Goal: Information Seeking & Learning: Learn about a topic

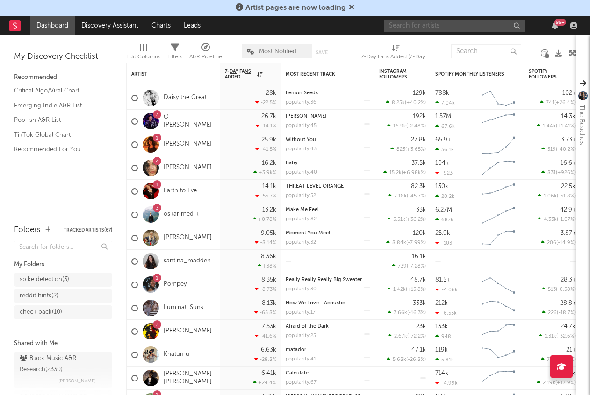
click at [408, 27] on input "text" at bounding box center [454, 26] width 140 height 12
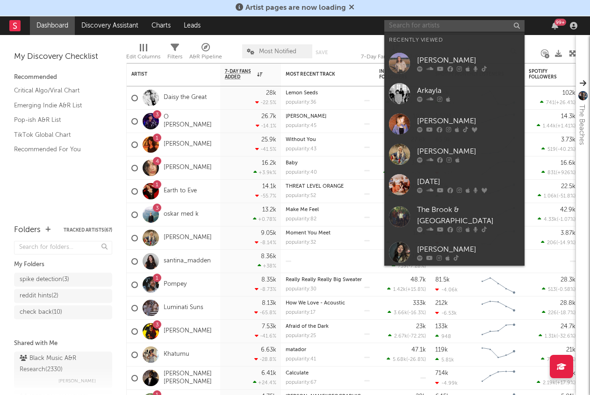
click at [407, 27] on input "text" at bounding box center [454, 26] width 140 height 12
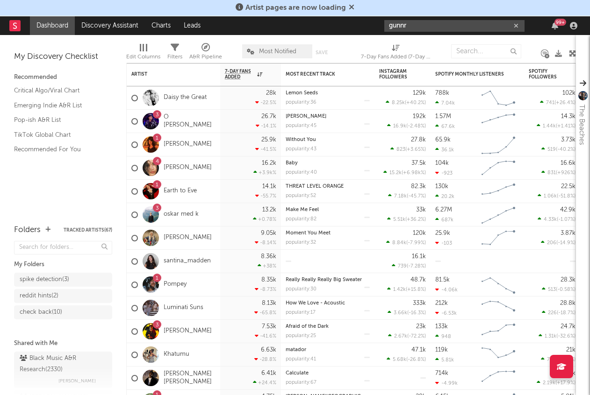
type input "gunnr"
click at [419, 27] on input "gunnr" at bounding box center [454, 26] width 140 height 12
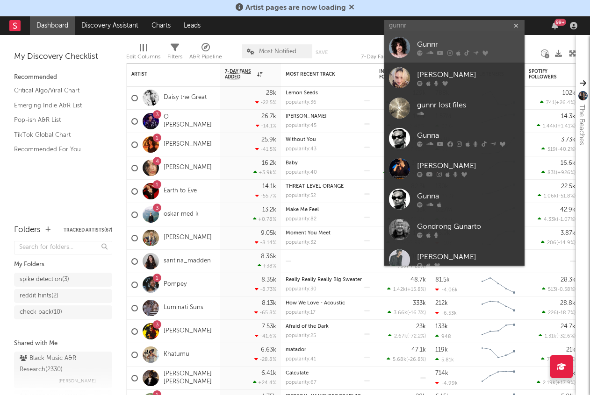
click at [419, 45] on div "Gunnr" at bounding box center [468, 44] width 103 height 11
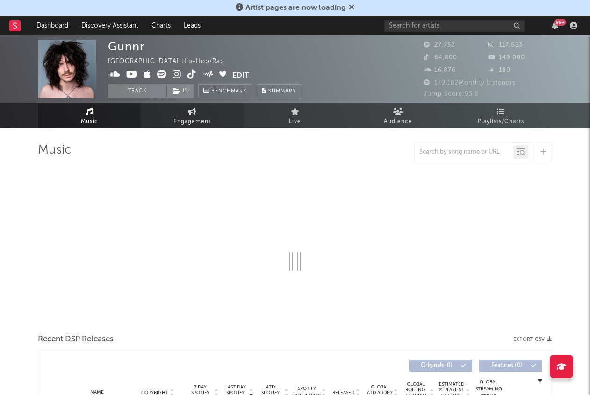
select select "6m"
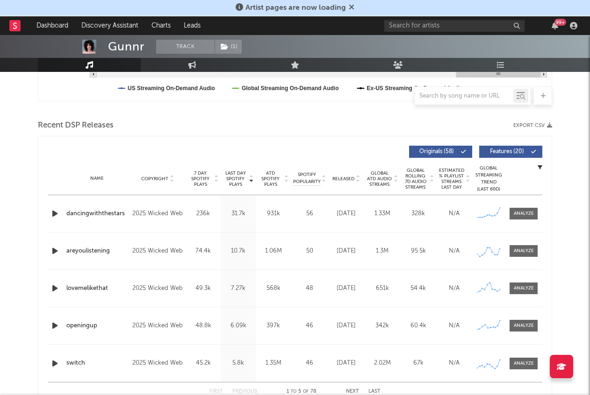
scroll to position [305, 0]
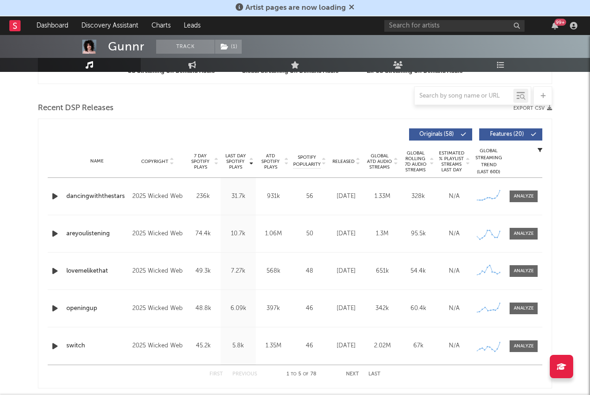
click at [340, 165] on div "Name Copyright Label Album Names Composer Names 7 Day Spotify Plays Last Day Sp…" at bounding box center [295, 161] width 494 height 33
click at [343, 164] on span "Released" at bounding box center [343, 162] width 22 height 6
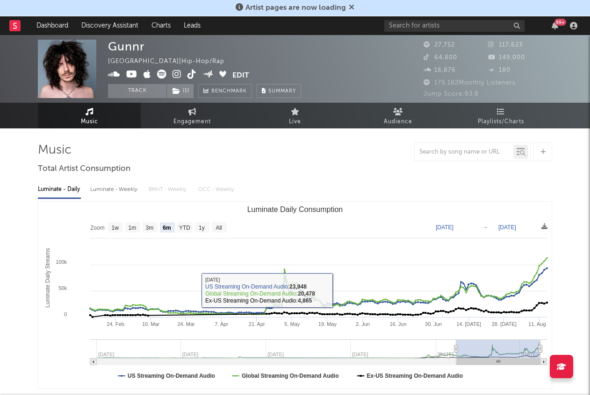
scroll to position [0, 0]
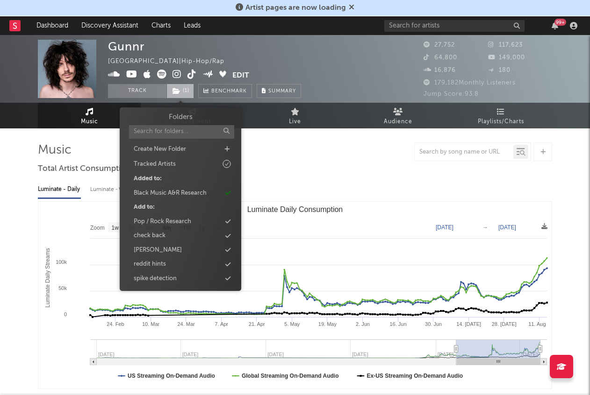
click at [183, 89] on span "( 1 )" at bounding box center [180, 91] width 28 height 14
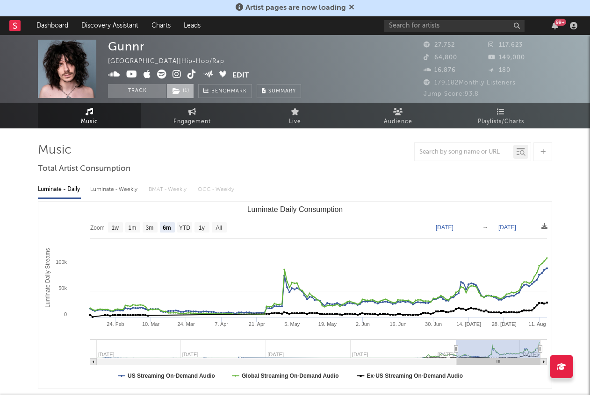
click at [183, 89] on span "( 1 )" at bounding box center [180, 91] width 28 height 14
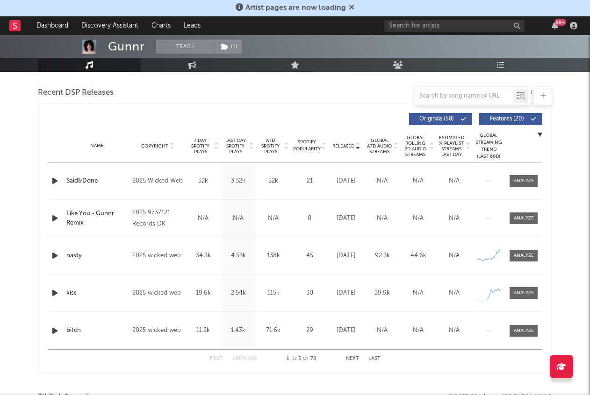
scroll to position [307, 0]
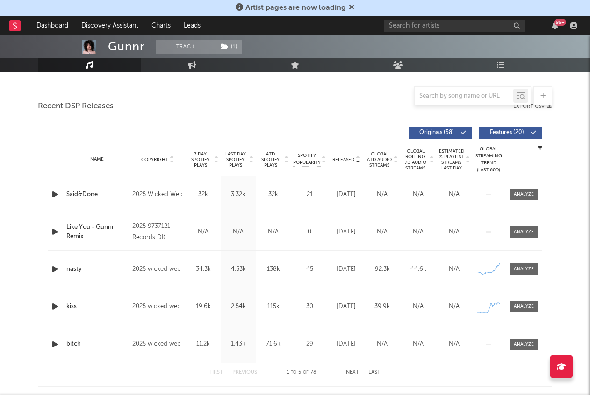
click at [58, 195] on icon "button" at bounding box center [55, 195] width 10 height 12
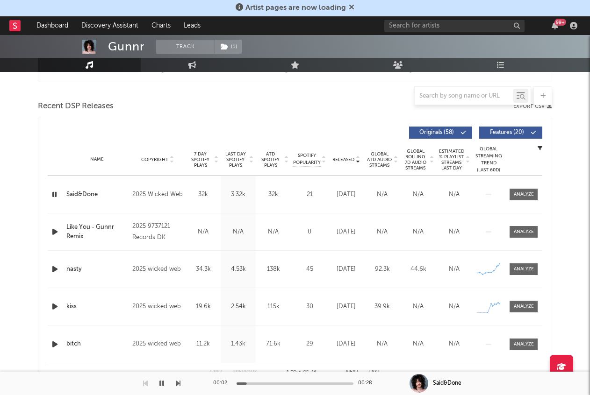
click at [55, 195] on icon "button" at bounding box center [54, 195] width 9 height 12
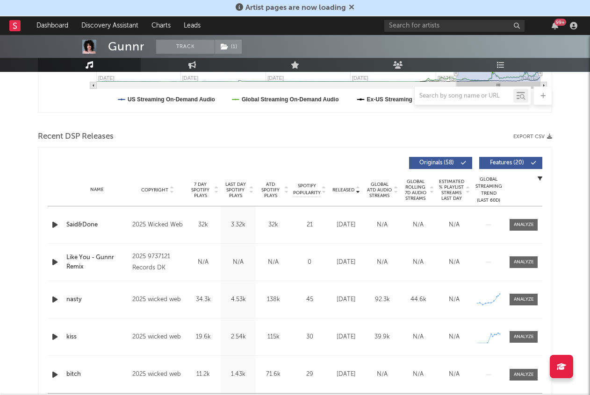
scroll to position [275, 0]
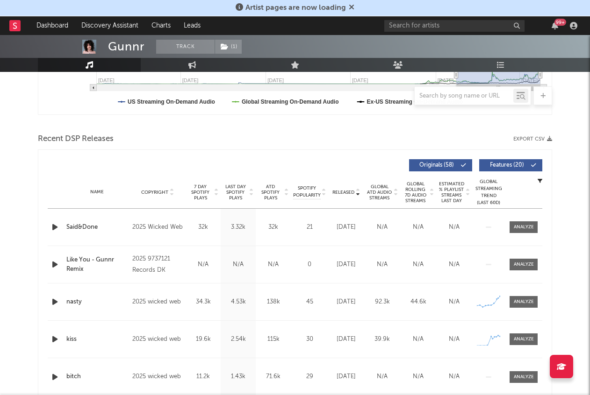
click at [363, 123] on div at bounding box center [295, 124] width 514 height 14
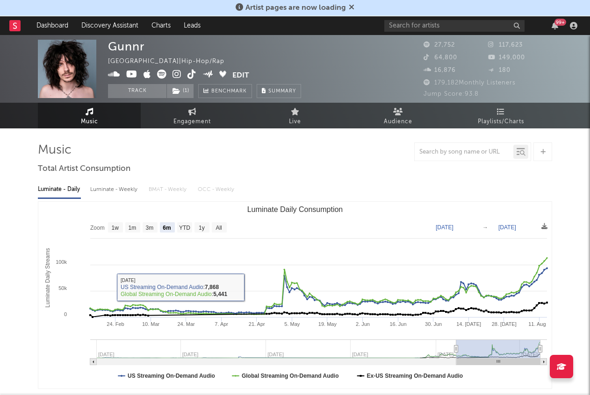
scroll to position [0, 0]
